Goal: Task Accomplishment & Management: Complete application form

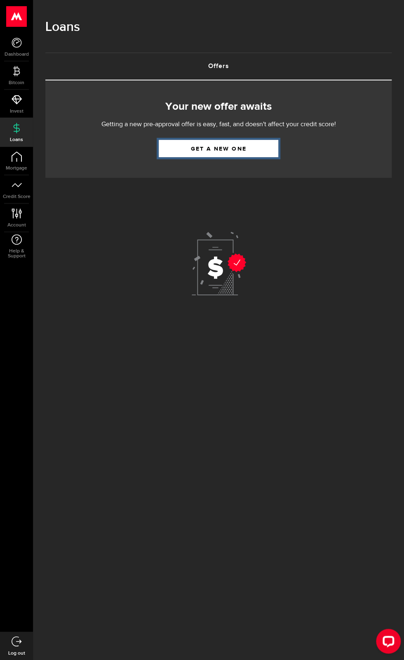
click at [253, 144] on link "Get a new one" at bounding box center [219, 148] width 120 height 17
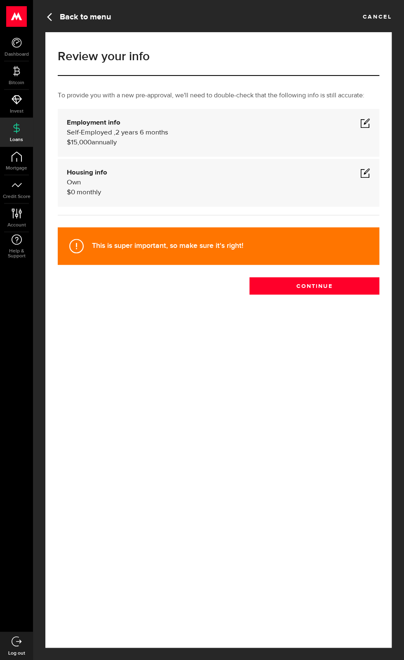
click at [367, 494] on div "Review your info Cancel To provide you with a new pre-approval, we'll need to d…" at bounding box center [218, 340] width 347 height 616
click at [359, 295] on button "Continue" at bounding box center [315, 285] width 130 height 17
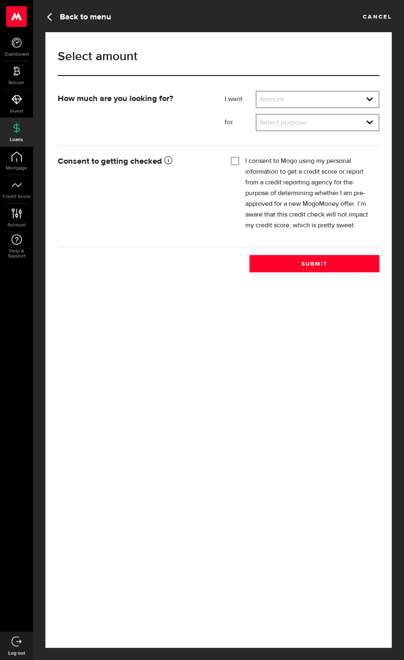
click at [370, 99] on select "Amount $500 $1000 $2000 $3000 $4000 $5000 $6000 $7000 $8000 $9000 $10000 $11000…" at bounding box center [318, 100] width 122 height 17
click at [257, 92] on select "Amount $500 $1000 $2000 $3000 $4000 $5000 $6000 $7000 $8000 $9000 $10000 $11000…" at bounding box center [318, 100] width 122 height 17
select select "2000"
click at [371, 124] on select "Select purpose Credit Card Refinancing/Pay Off Credit Cards Debt Consolidation …" at bounding box center [318, 123] width 122 height 17
click at [257, 115] on select "Select purpose Credit Card Refinancing/Pay Off Credit Cards Debt Consolidation …" at bounding box center [318, 123] width 122 height 17
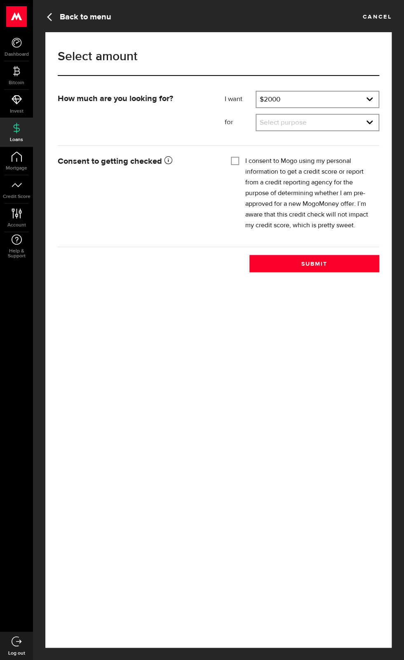
select select "Home Improvements/Moving Expenses"
click at [235, 160] on input "I consent to Mogo using my personal information to get a credit score or report…" at bounding box center [235, 160] width 8 height 8
checkbox input "true"
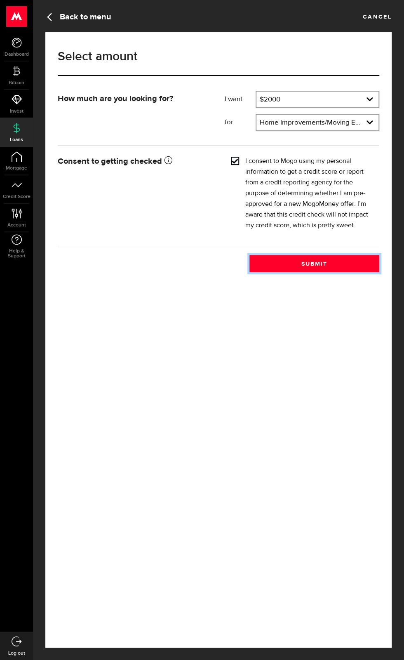
click at [338, 272] on button "Submit" at bounding box center [315, 263] width 130 height 17
